Goal: Check status: Check status

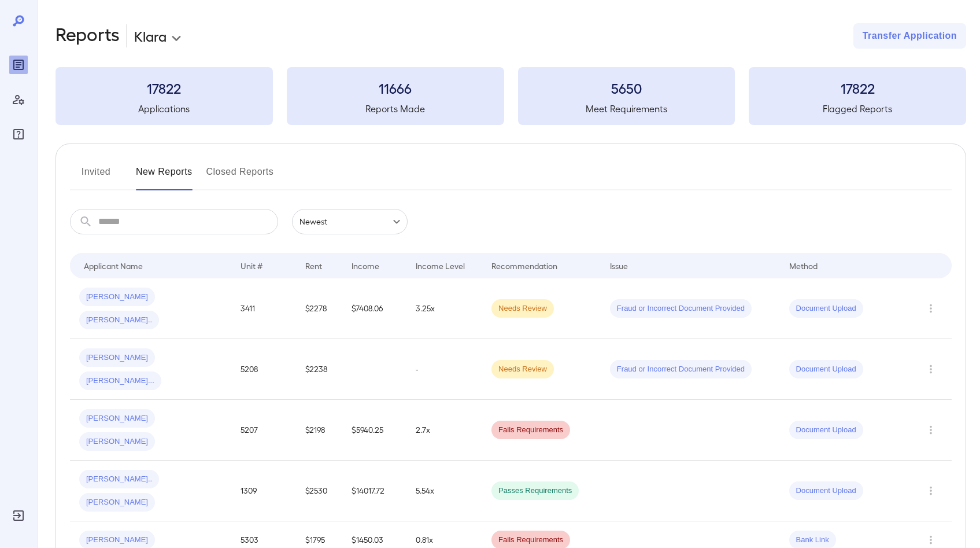
click at [111, 166] on button "Invited" at bounding box center [96, 177] width 52 height 28
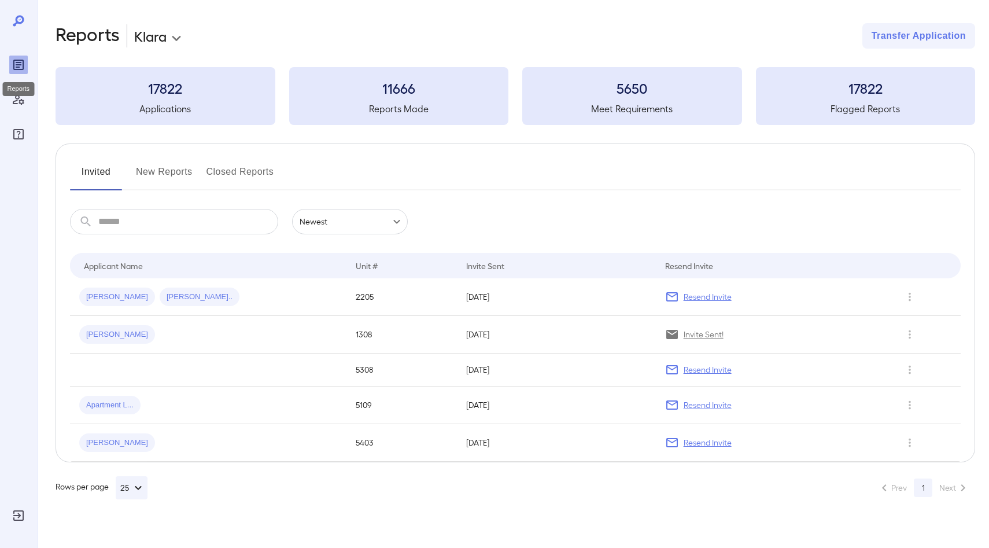
click at [17, 61] on icon "Reports" at bounding box center [19, 65] width 14 height 14
click at [184, 171] on button "New Reports" at bounding box center [164, 177] width 57 height 28
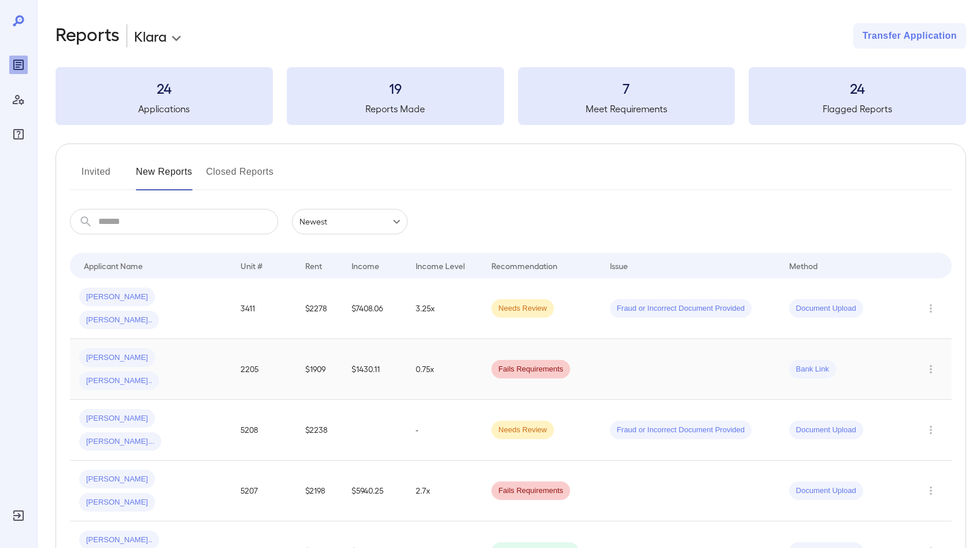
click at [231, 339] on td "Zachery M... Rheanna L..." at bounding box center [150, 369] width 161 height 61
